Goal: Information Seeking & Learning: Stay updated

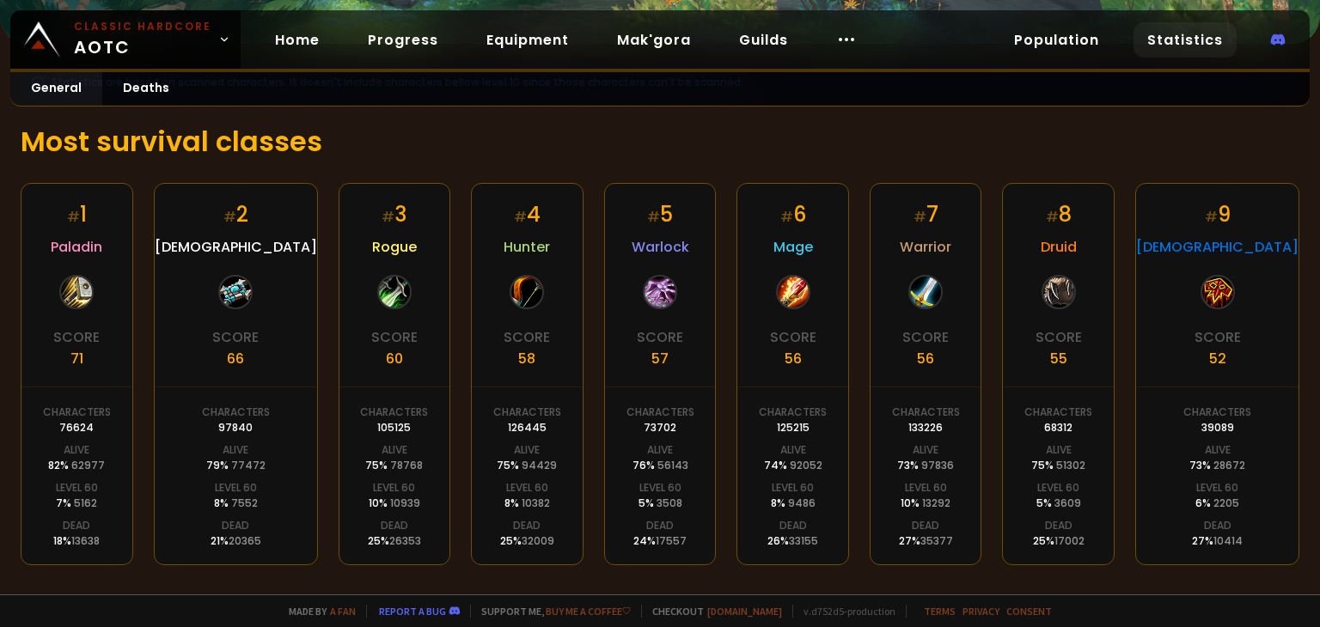
scroll to position [258, 0]
click at [141, 82] on link "Deaths" at bounding box center [146, 89] width 88 height 34
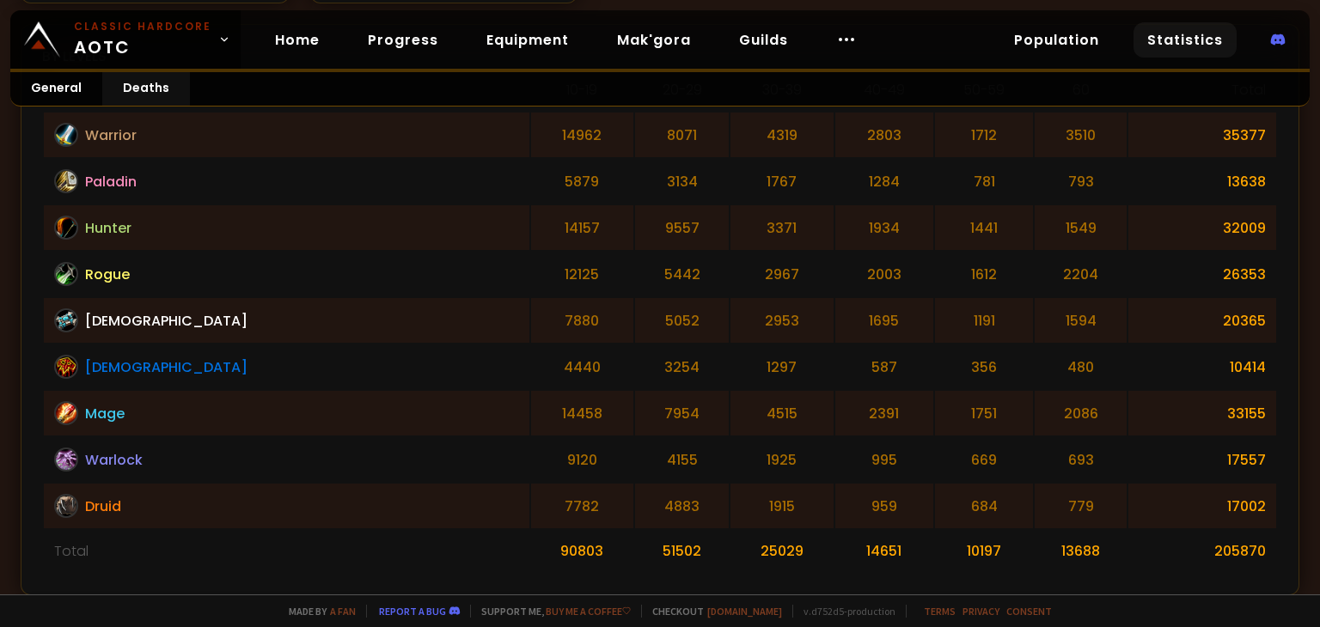
scroll to position [430, 0]
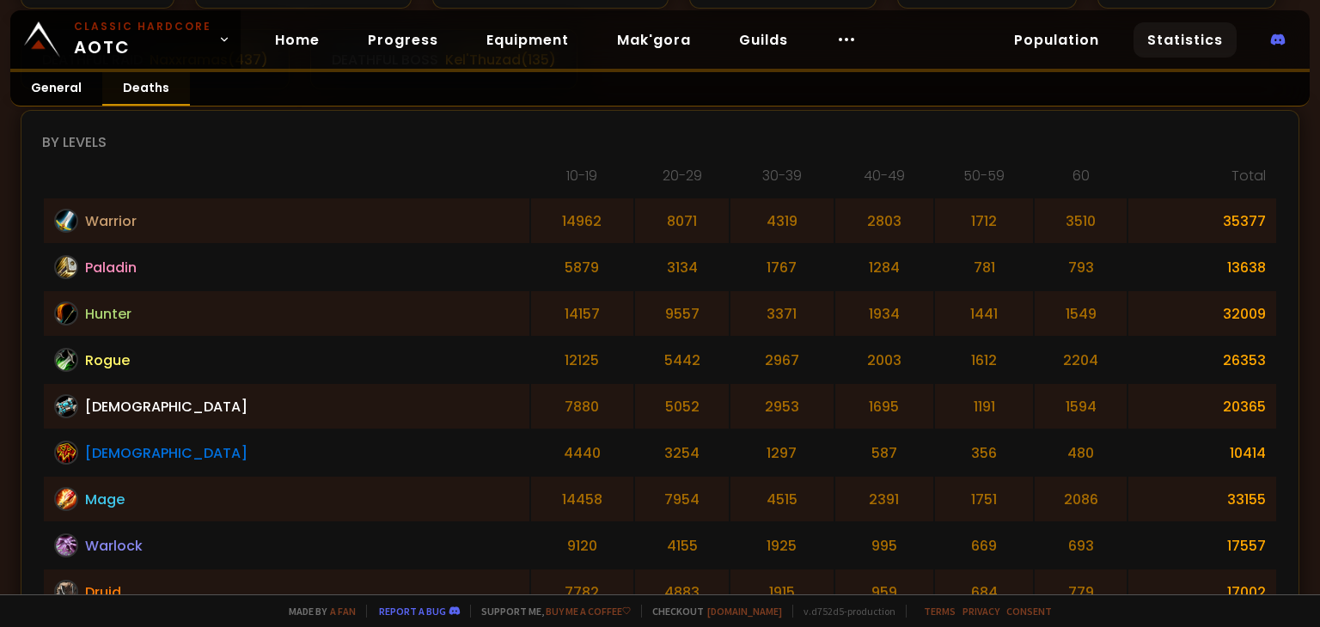
click at [145, 91] on link "Deaths" at bounding box center [146, 89] width 88 height 34
click at [46, 94] on link "General" at bounding box center [56, 89] width 92 height 34
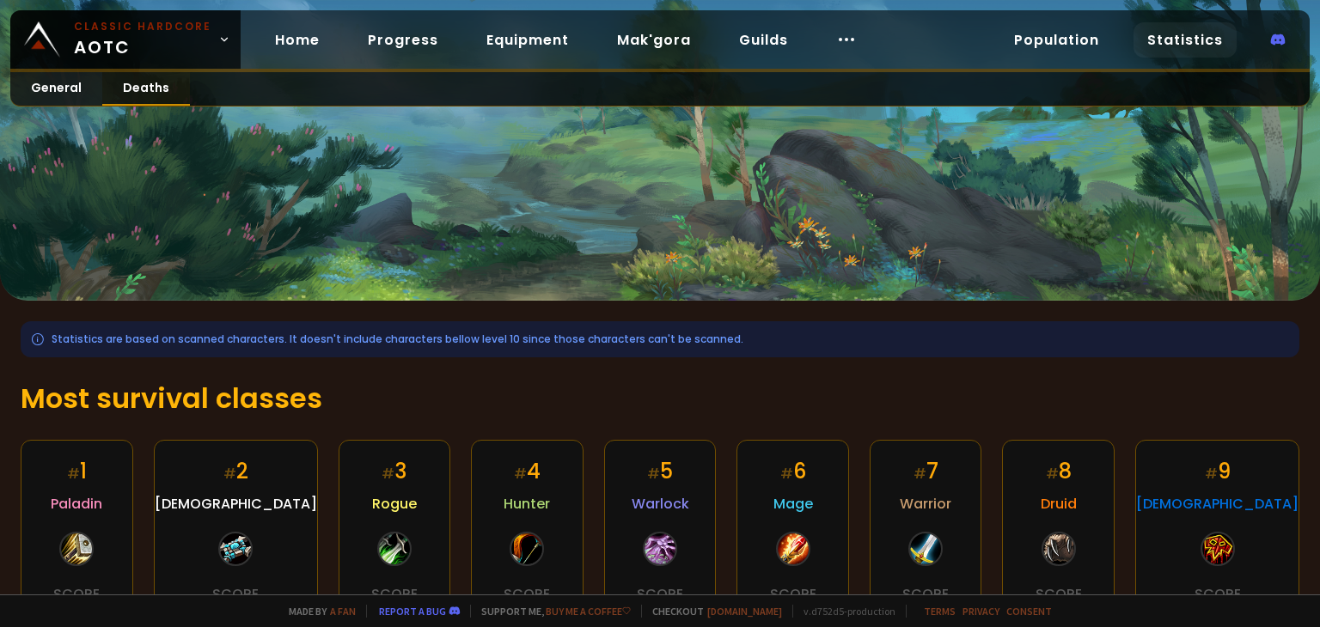
click at [137, 81] on link "Deaths" at bounding box center [146, 89] width 88 height 34
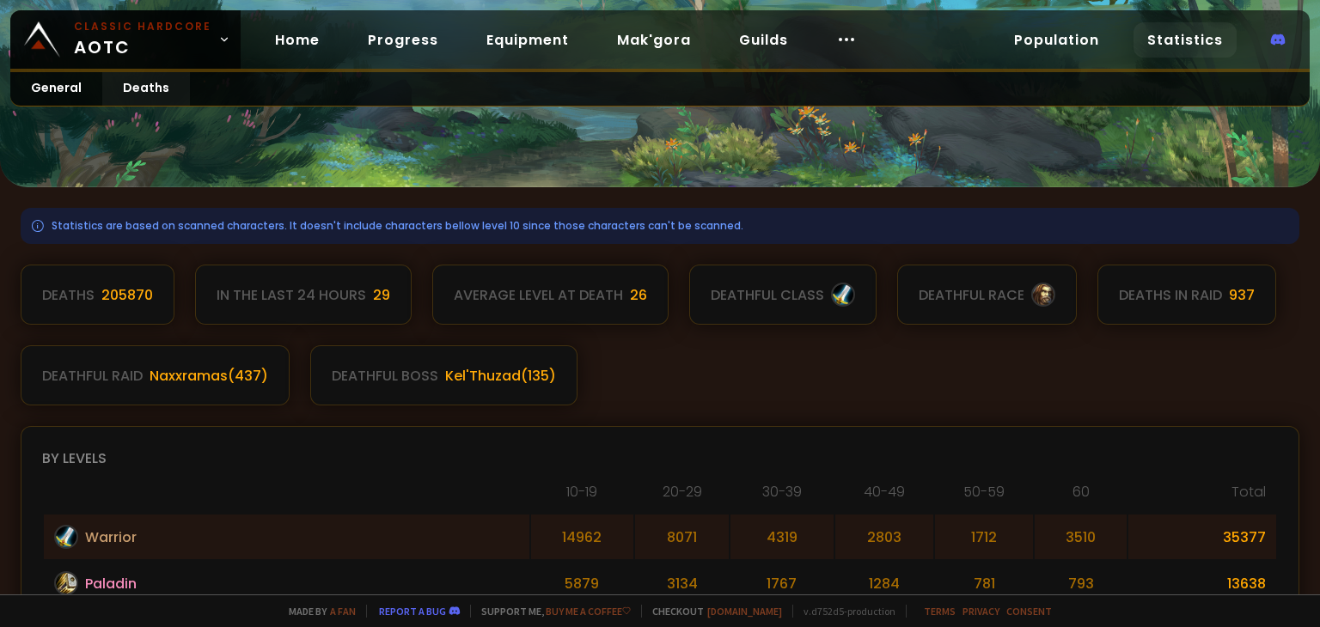
scroll to position [86, 0]
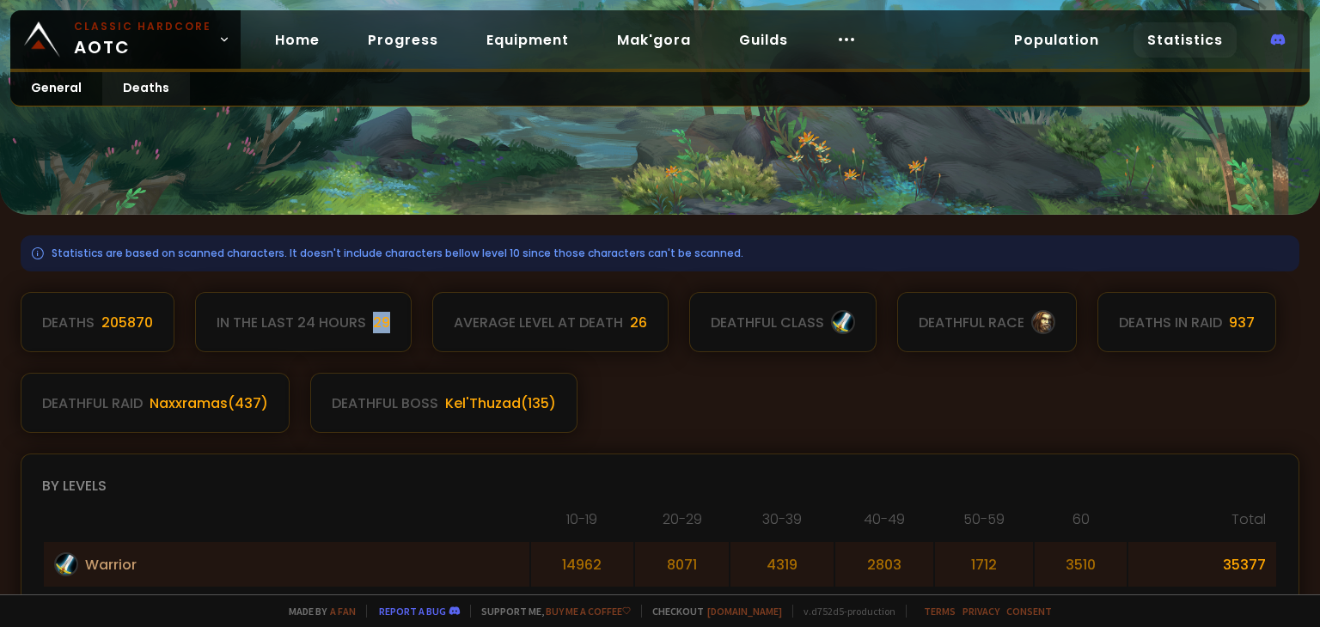
drag, startPoint x: 371, startPoint y: 320, endPoint x: 399, endPoint y: 327, distance: 28.3
click at [399, 327] on div "In the last 24 hours 29" at bounding box center [303, 322] width 216 height 60
drag, startPoint x: 623, startPoint y: 323, endPoint x: 649, endPoint y: 327, distance: 27.0
click at [649, 327] on div "Average level at death 26" at bounding box center [550, 322] width 236 height 60
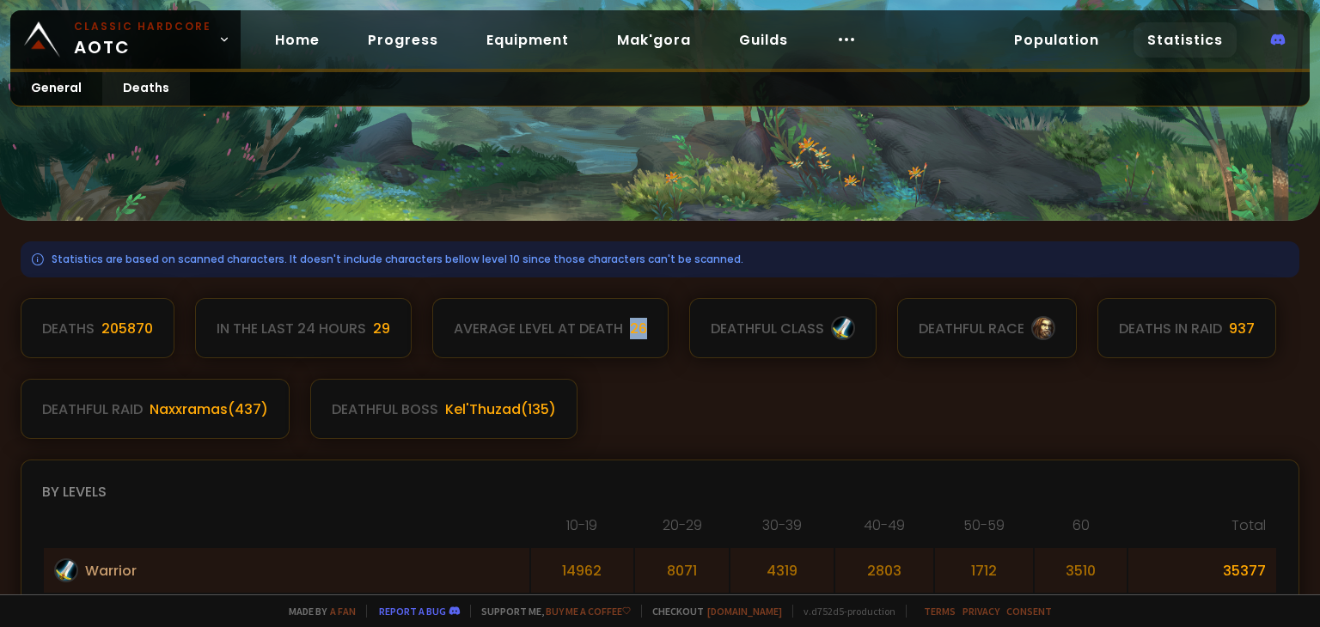
scroll to position [0, 0]
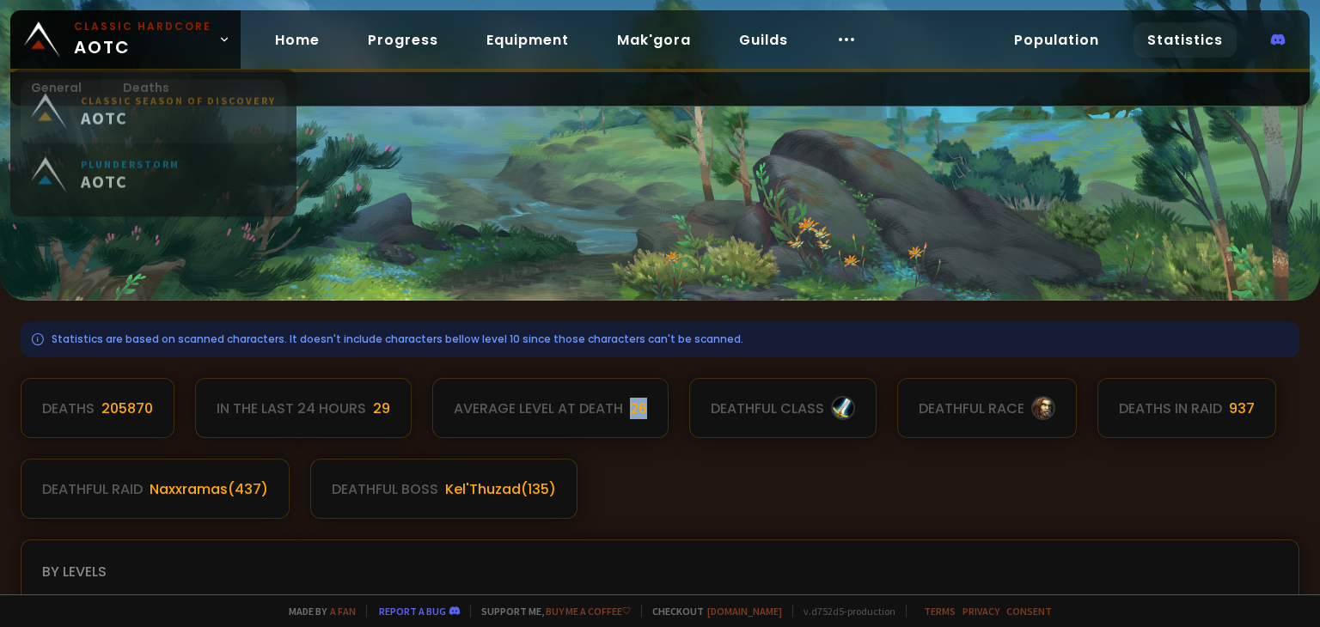
click at [162, 120] on span "AOTC" at bounding box center [178, 124] width 195 height 21
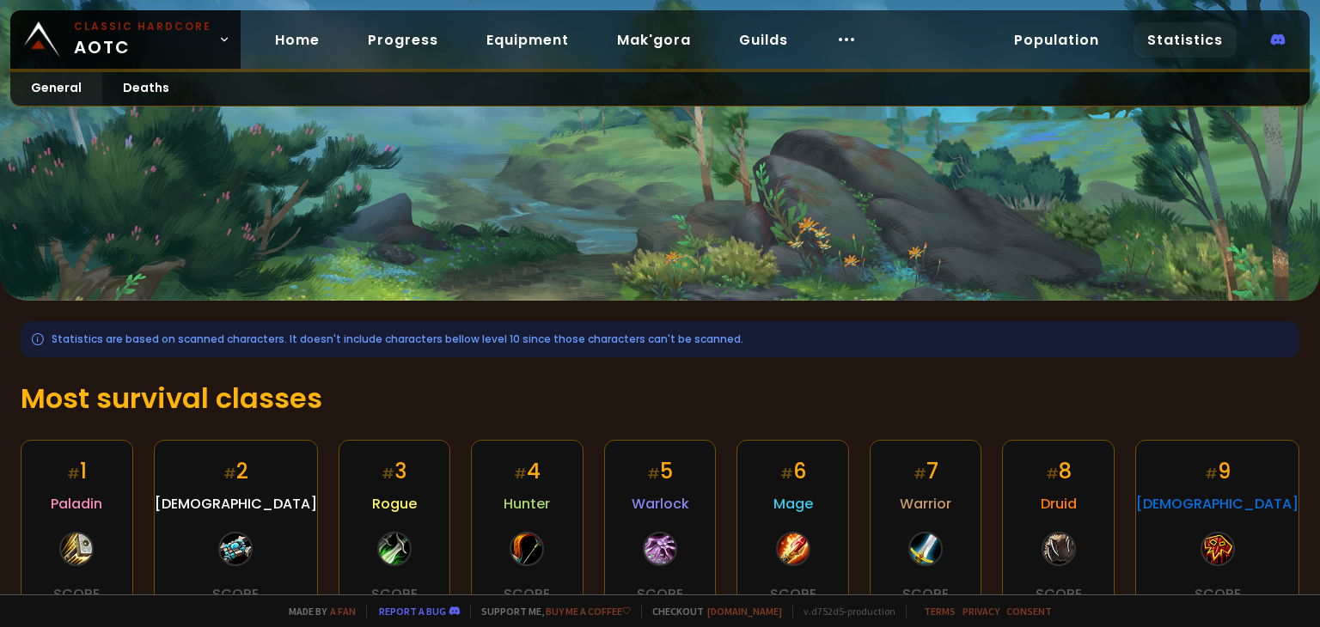
scroll to position [344, 0]
